Goal: Task Accomplishment & Management: Complete application form

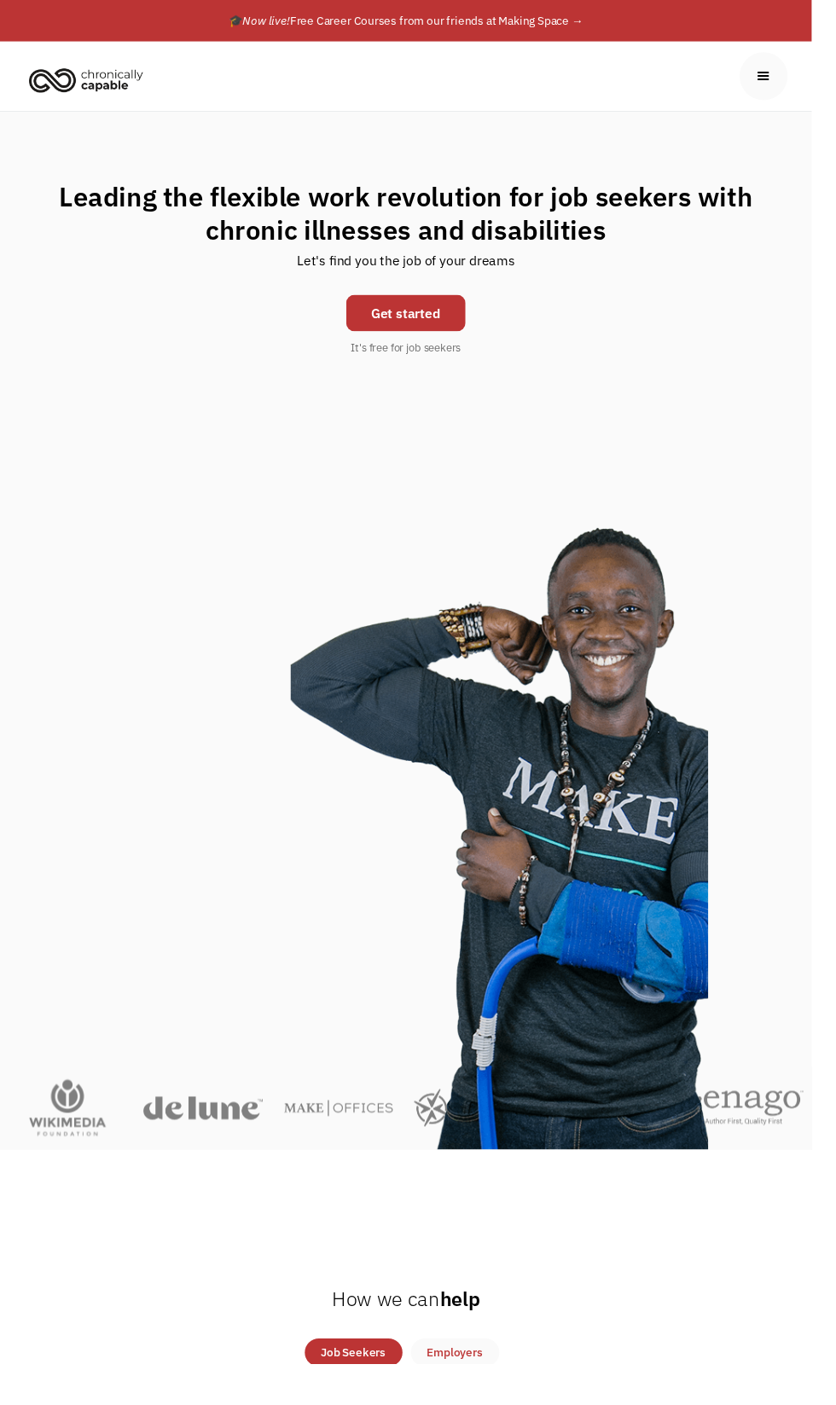
click at [448, 341] on link "Get started" at bounding box center [418, 323] width 123 height 38
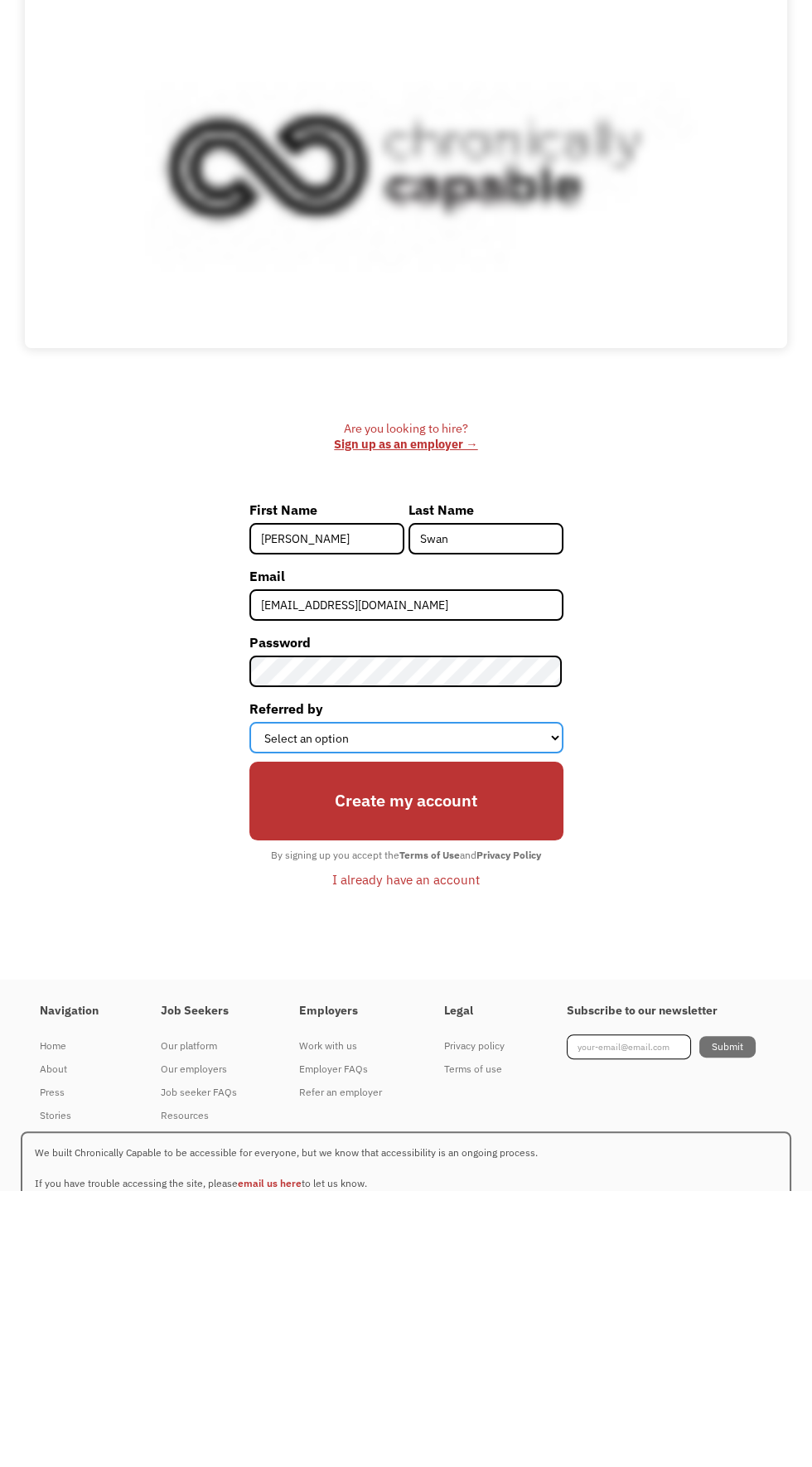
click at [535, 1025] on select "Select an option Instagram Facebook Twitter Search Engine News Article Word of …" at bounding box center [406, 1013] width 314 height 31
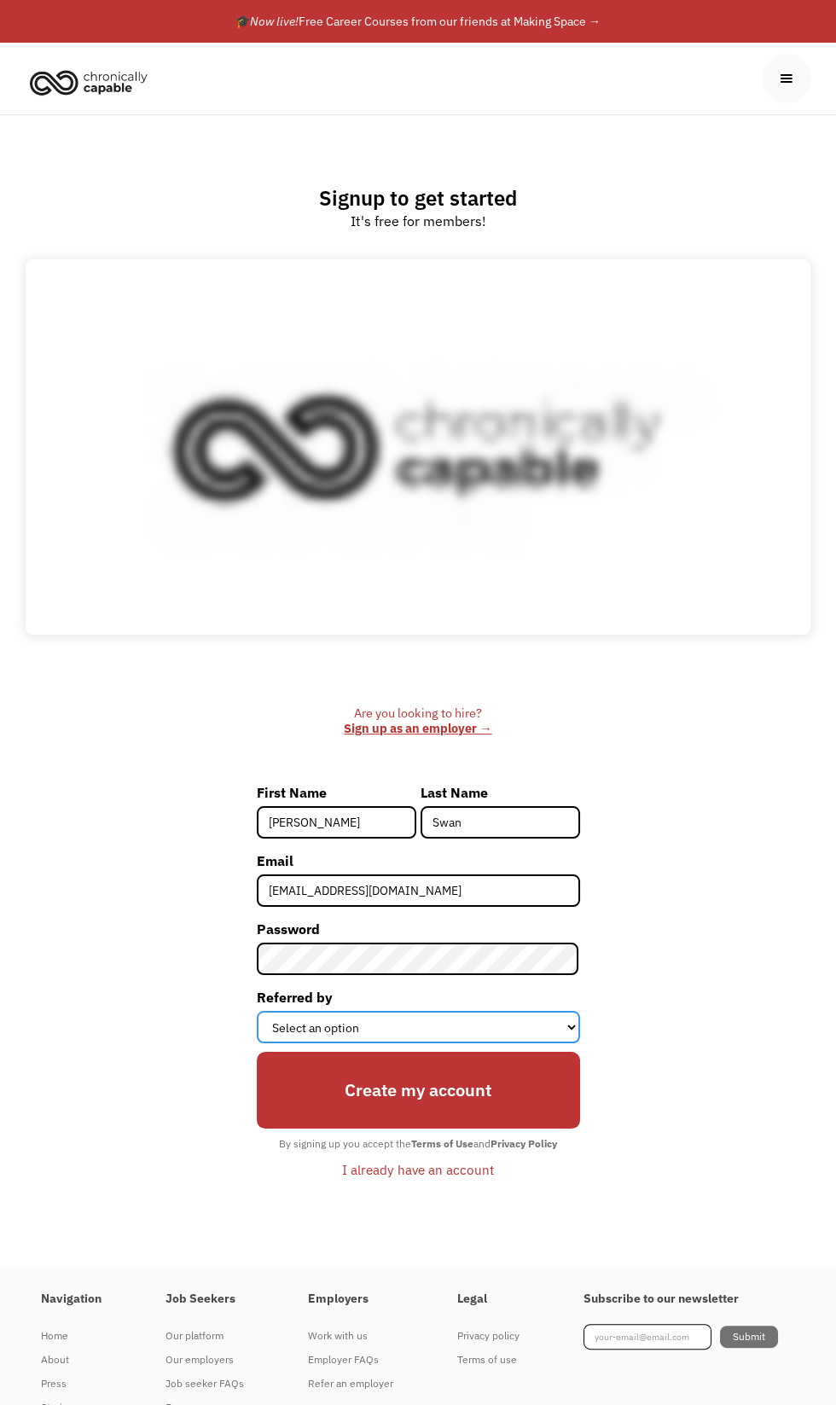
select select "Search Engine"
click at [257, 1043] on select "Select an option Instagram Facebook Twitter Search Engine News Article Word of …" at bounding box center [418, 1027] width 323 height 32
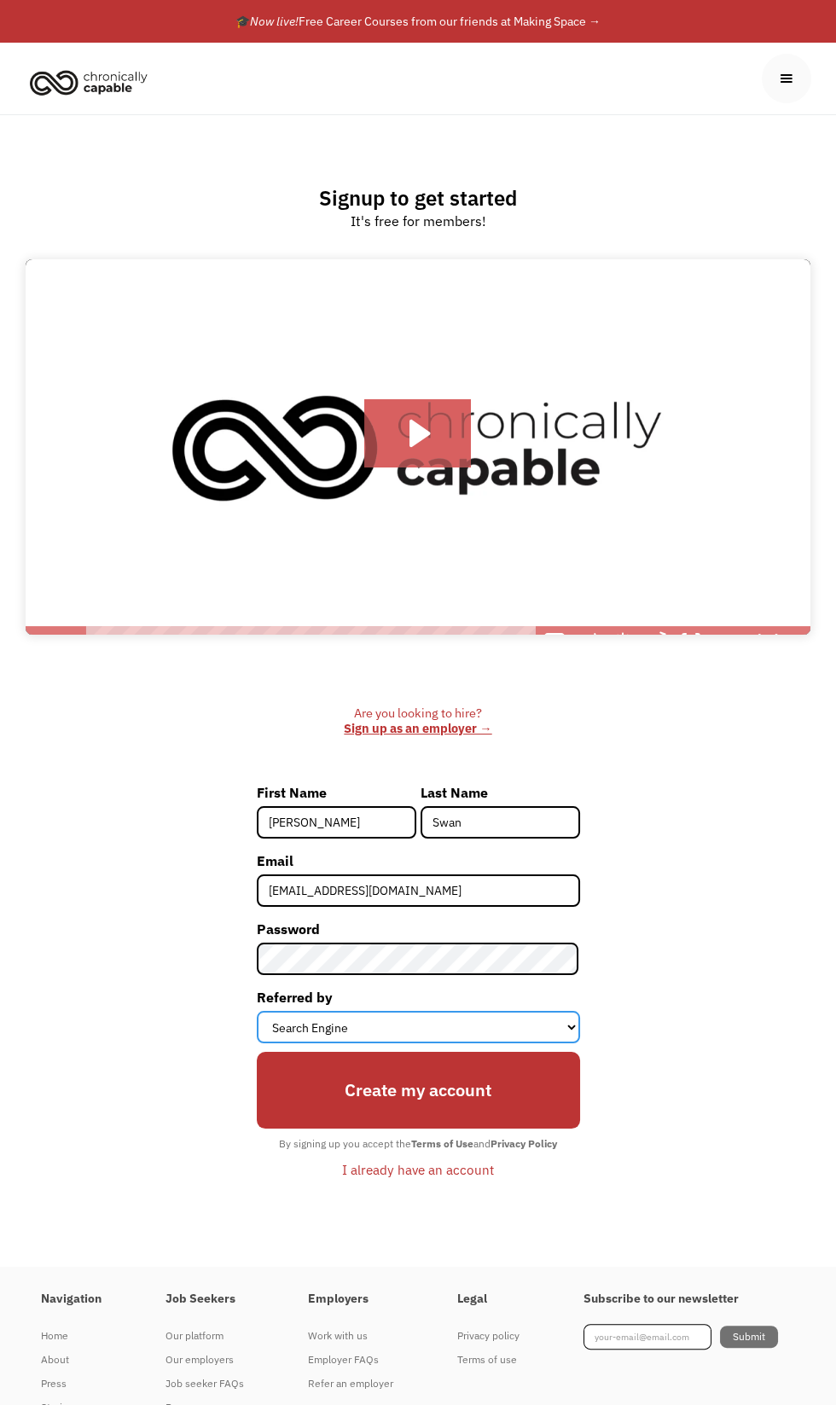
click at [504, 1043] on select "Select an option Instagram Facebook Twitter Search Engine News Article Word of …" at bounding box center [418, 1027] width 323 height 32
click at [257, 1043] on select "Select an option Instagram Facebook Twitter Search Engine News Article Word of …" at bounding box center [418, 1027] width 323 height 32
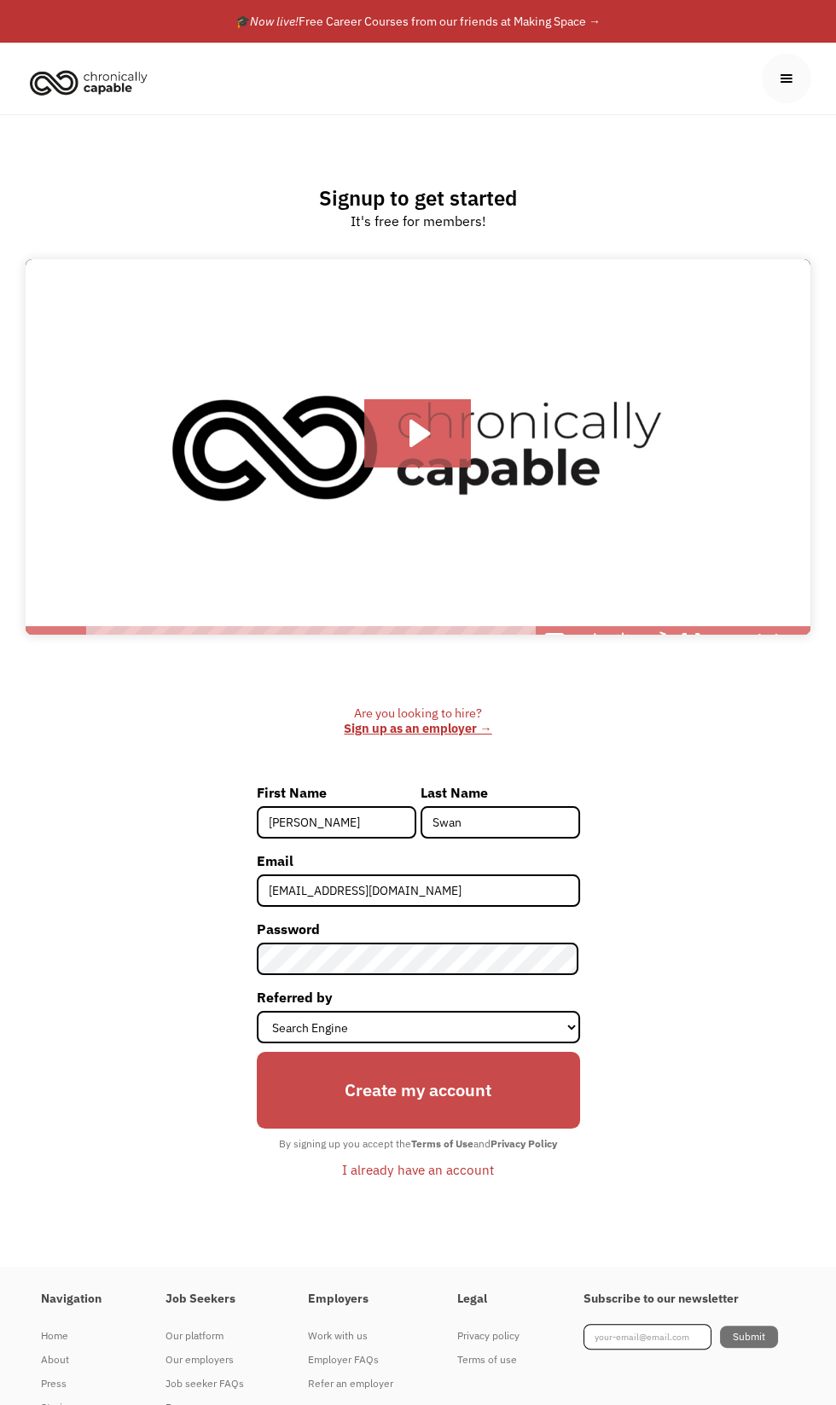
click at [455, 1129] on input "Create my account" at bounding box center [418, 1090] width 323 height 77
